Goal: Transaction & Acquisition: Subscribe to service/newsletter

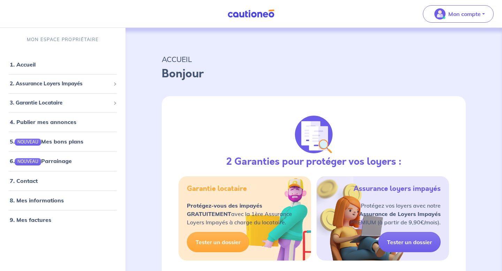
select select "FR"
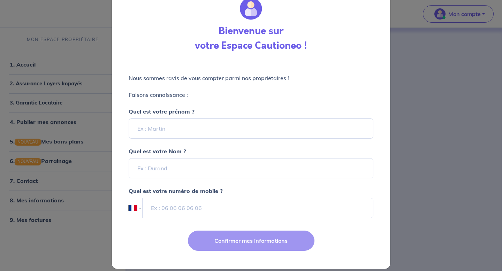
scroll to position [32, 0]
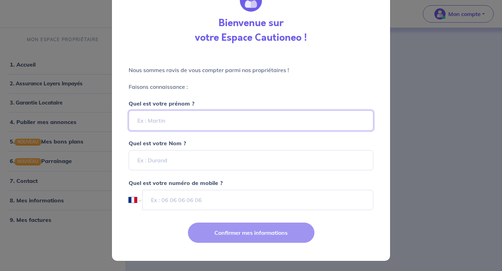
click at [174, 118] on input "Quel est votre prénom ?" at bounding box center [251, 120] width 245 height 20
type input "[PERSON_NAME]"
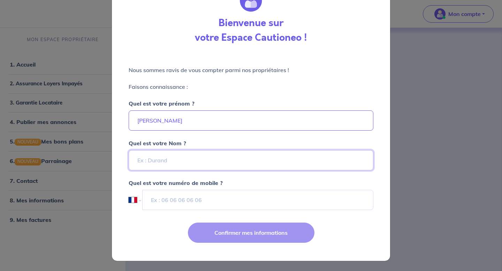
click at [178, 160] on input "Quel est votre Nom ?" at bounding box center [251, 160] width 245 height 20
type input "[PERSON_NAME]"
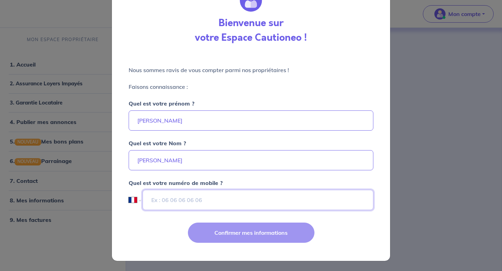
click at [176, 200] on input "tel" at bounding box center [257, 200] width 231 height 20
type input "07 60 61 99 19"
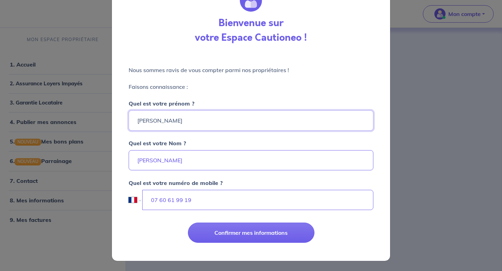
click at [226, 121] on input "[PERSON_NAME]" at bounding box center [251, 120] width 245 height 20
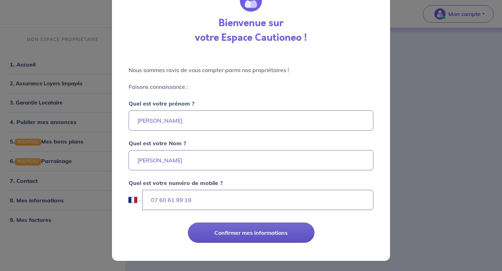
click at [231, 231] on button "Confirmer mes informations" at bounding box center [251, 233] width 126 height 20
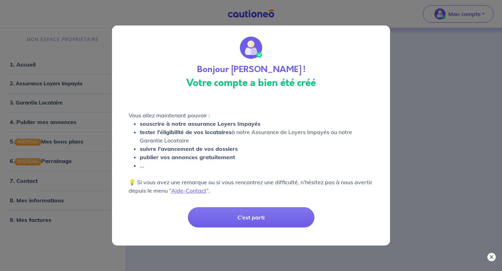
click at [492, 258] on button "×" at bounding box center [491, 257] width 8 height 8
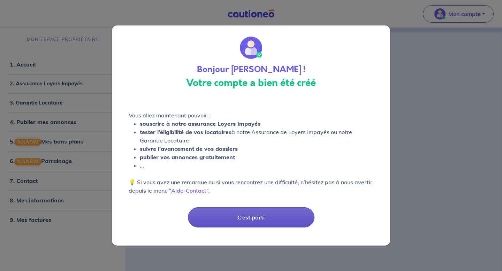
click at [240, 214] on button "C’est parti" at bounding box center [251, 217] width 126 height 20
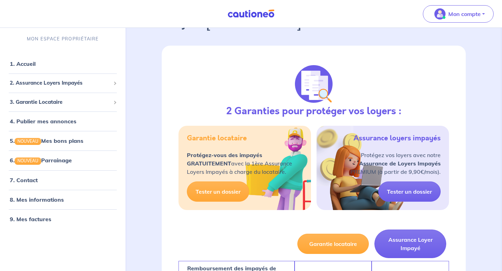
scroll to position [53, 0]
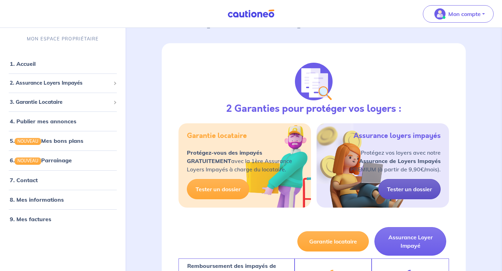
click at [398, 189] on link "Tester un dossier" at bounding box center [409, 189] width 62 height 20
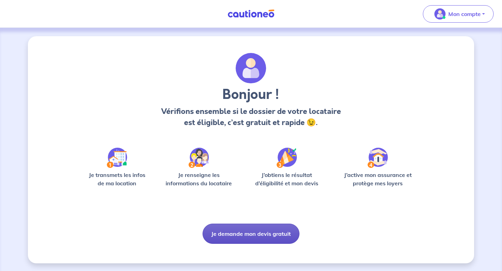
click at [246, 231] on button "Je demande mon devis gratuit" at bounding box center [250, 234] width 97 height 20
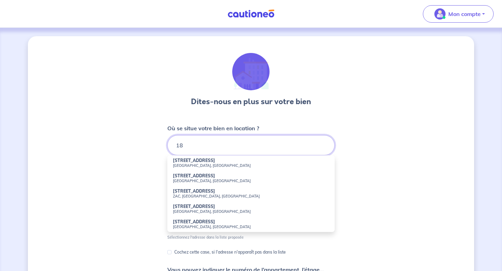
type input "1"
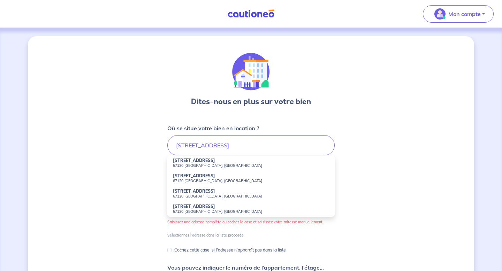
click at [225, 162] on li "[STREET_ADDRESS]" at bounding box center [250, 162] width 167 height 15
type input "[STREET_ADDRESS]"
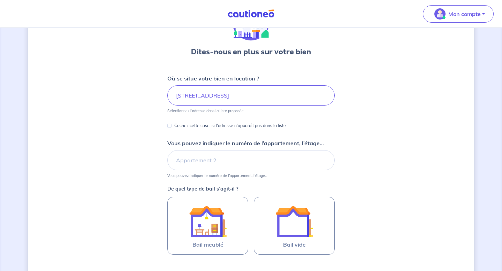
scroll to position [51, 0]
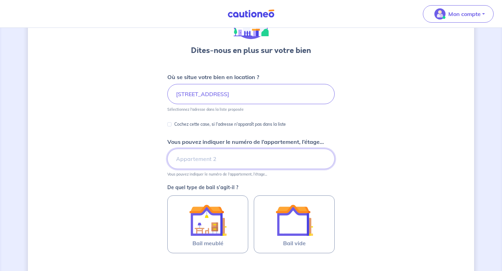
click at [245, 161] on input "Vous pouvez indiquer le numéro de l’appartement, l’étage..." at bounding box center [250, 159] width 167 height 20
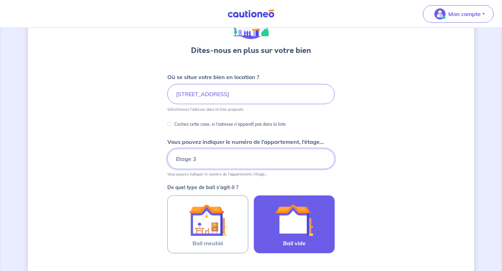
type input "Etage 3"
click at [276, 230] on img at bounding box center [294, 220] width 38 height 38
click at [0, 0] on input "Bail vide" at bounding box center [0, 0] width 0 height 0
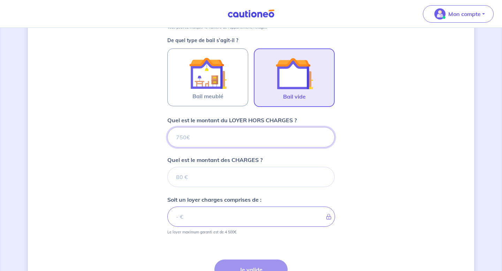
scroll to position [200, 0]
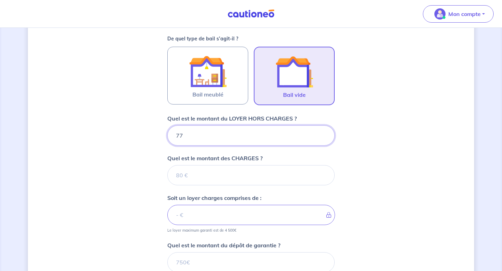
type input "775"
click at [203, 171] on input "Quel est le montant des CHARGES ?" at bounding box center [250, 175] width 167 height 20
type input "50"
type input "825"
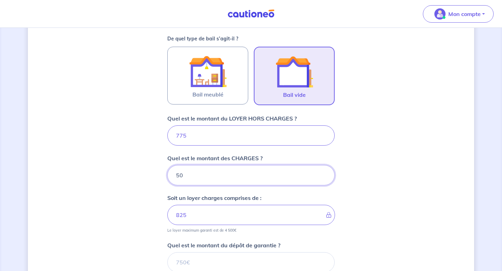
type input "50"
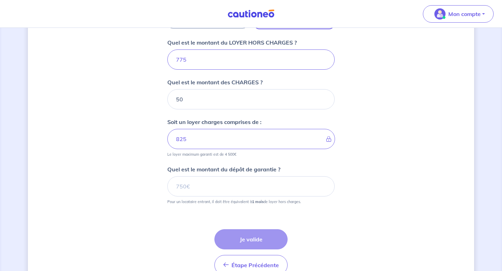
scroll to position [276, 0]
click at [186, 190] on input "Quel est le montant du dépôt de garantie ?" at bounding box center [250, 186] width 167 height 20
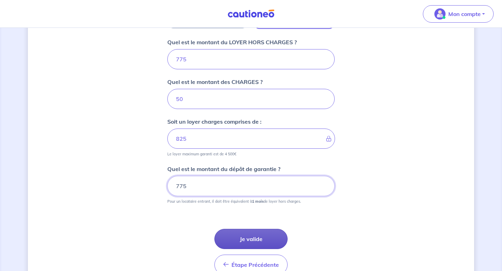
type input "775"
click at [243, 234] on button "Je valide" at bounding box center [250, 239] width 73 height 20
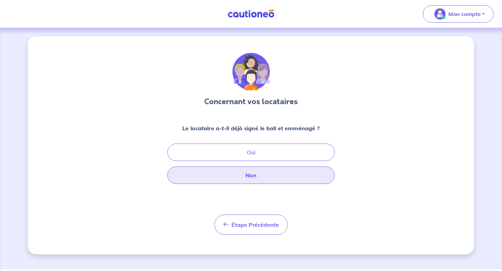
click at [251, 173] on button "Non" at bounding box center [250, 174] width 167 height 17
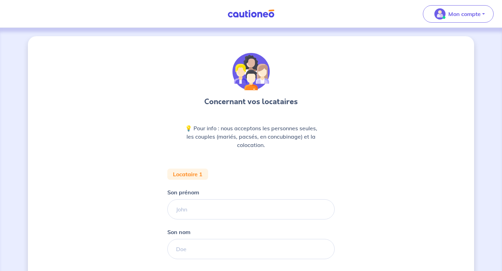
scroll to position [93, 0]
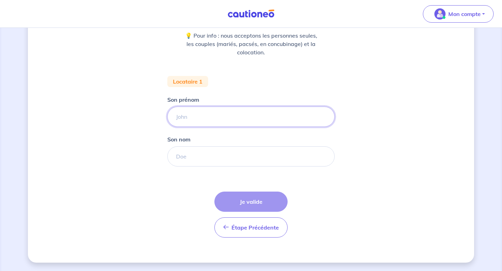
click at [212, 111] on input "Son prénom" at bounding box center [250, 117] width 167 height 20
type input "[PERSON_NAME]"
click at [202, 162] on input "Son nom" at bounding box center [250, 156] width 167 height 20
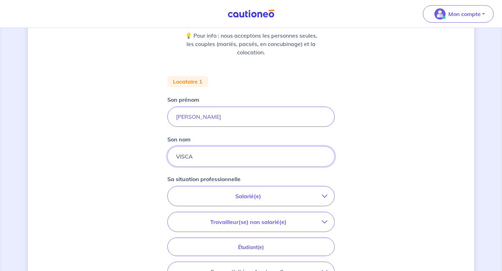
type input "VISCA"
click at [204, 195] on p "Salarié(e)" at bounding box center [247, 196] width 147 height 8
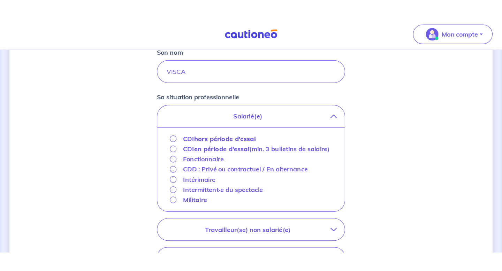
scroll to position [203, 0]
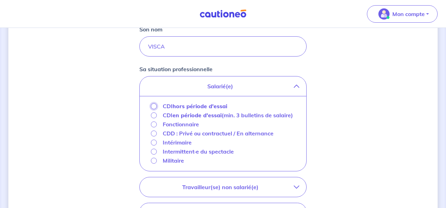
click at [152, 105] on input "CDI hors période d'essai" at bounding box center [154, 106] width 6 height 6
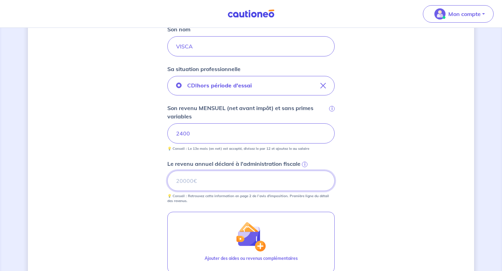
click at [222, 184] on input "Le revenu annuel déclaré à l'administration fiscale i" at bounding box center [250, 181] width 167 height 20
click at [302, 165] on span "i" at bounding box center [305, 165] width 6 height 6
click at [302, 171] on input "Le revenu annuel déclaré à l'administration fiscale i" at bounding box center [250, 181] width 167 height 20
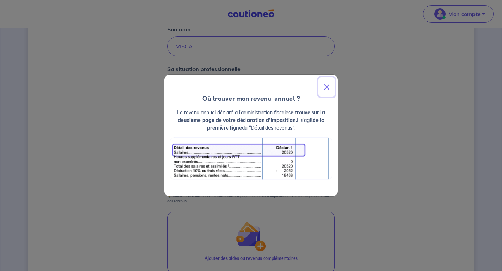
click at [328, 87] on button "Close" at bounding box center [326, 87] width 17 height 20
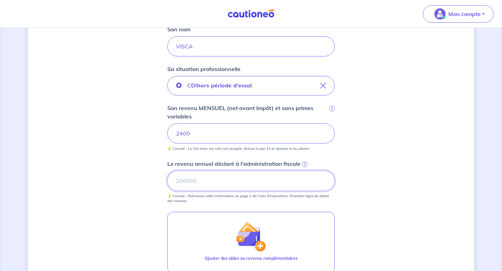
click at [191, 180] on input "Le revenu annuel déclaré à l'administration fiscale i" at bounding box center [250, 181] width 167 height 20
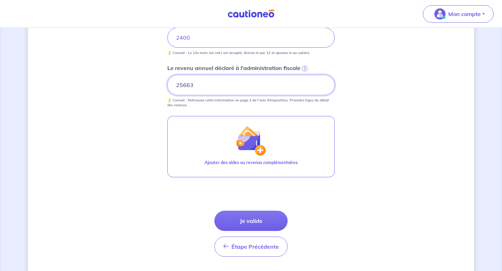
scroll to position [299, 0]
type input "25663"
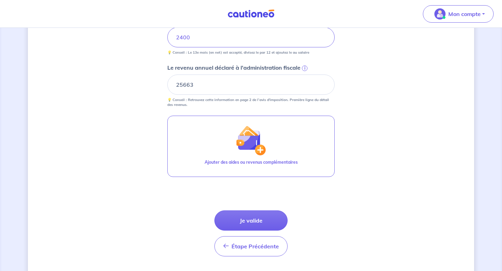
click at [240, 218] on button "Je valide" at bounding box center [250, 220] width 73 height 20
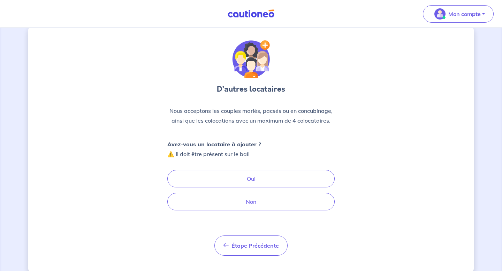
scroll to position [25, 0]
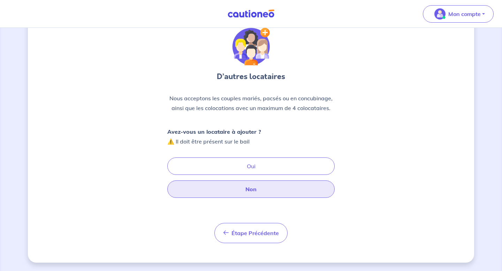
click at [264, 194] on button "Non" at bounding box center [250, 188] width 167 height 17
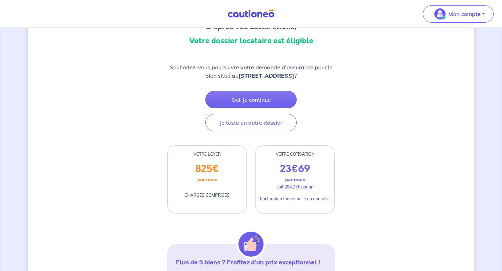
scroll to position [79, 0]
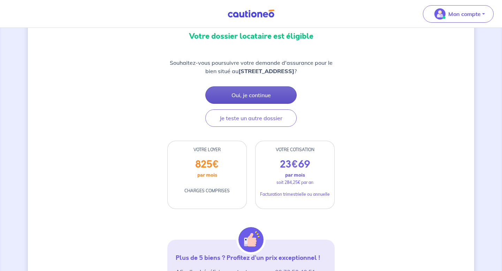
click at [262, 91] on button "Oui, je continue" at bounding box center [250, 94] width 91 height 17
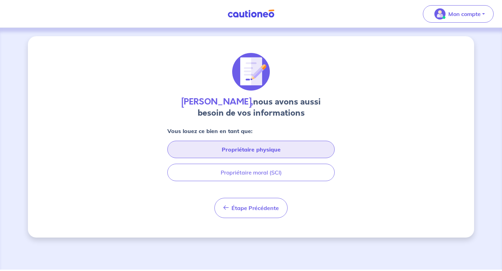
click at [245, 153] on button "Propriétaire physique" at bounding box center [250, 149] width 167 height 17
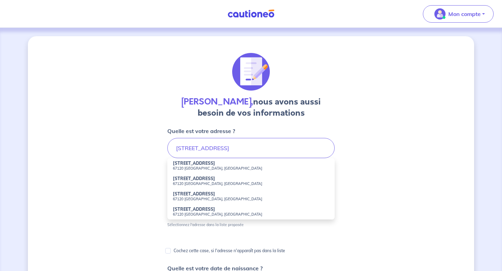
click at [205, 170] on small "67120 [GEOGRAPHIC_DATA], [GEOGRAPHIC_DATA]" at bounding box center [251, 168] width 156 height 5
type input "[STREET_ADDRESS]"
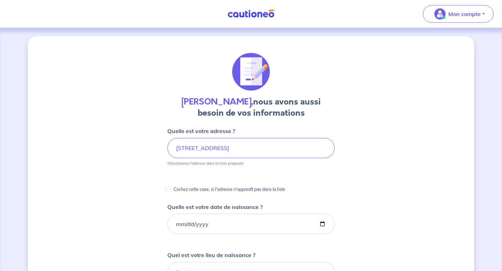
drag, startPoint x: 210, startPoint y: 237, endPoint x: 212, endPoint y: 233, distance: 4.4
click at [176, 224] on input "Quelle est votre date de naissance ?" at bounding box center [250, 224] width 167 height 20
type input "[DATE]"
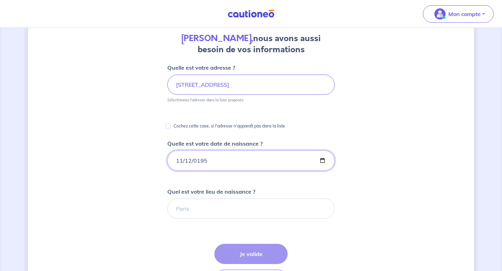
scroll to position [67, 0]
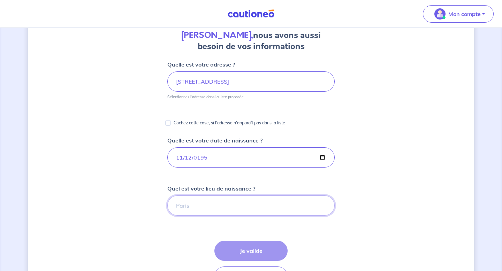
click at [187, 203] on input "Quel est votre lieu de naissance ?" at bounding box center [250, 205] width 167 height 20
type input "Molsheim"
click at [239, 248] on button "Je valide" at bounding box center [250, 251] width 73 height 20
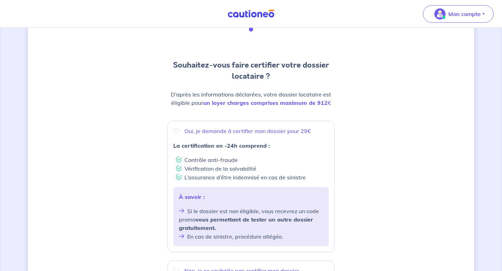
scroll to position [39, 0]
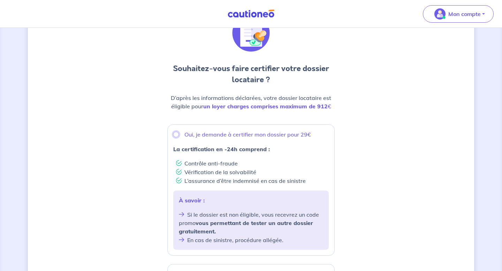
click at [175, 134] on input "Oui, je demande à certifier mon dossier pour 29€" at bounding box center [176, 135] width 6 height 6
radio input "true"
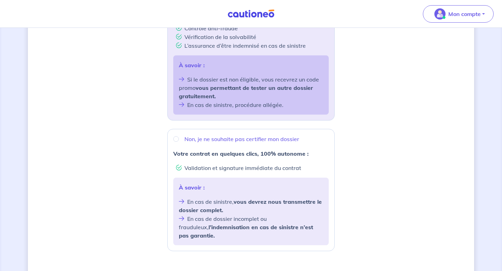
scroll to position [250, 0]
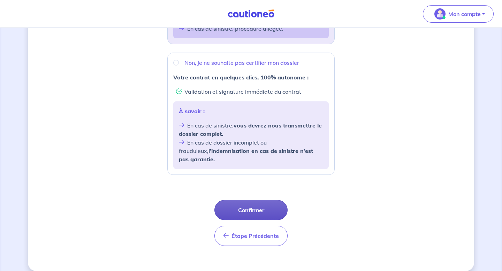
click at [270, 202] on button "Confirmer" at bounding box center [250, 210] width 73 height 20
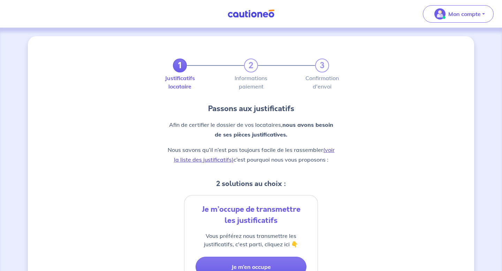
click at [210, 160] on link "(voir la liste des justificatifs)" at bounding box center [254, 154] width 161 height 17
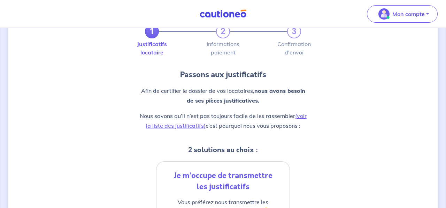
scroll to position [33, 0]
